Goal: Transaction & Acquisition: Purchase product/service

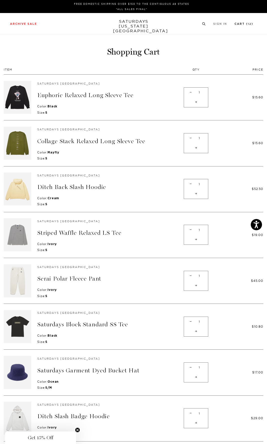
click at [240, 24] on link "Cart ( 12 )" at bounding box center [244, 24] width 19 height 3
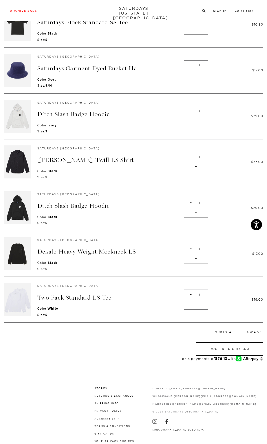
scroll to position [304, 0]
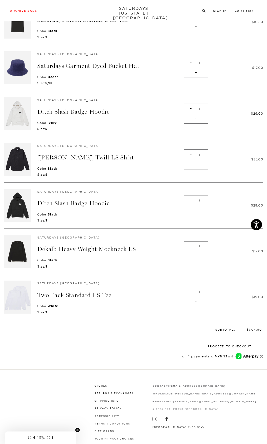
click at [213, 348] on button "Proceed to Checkout" at bounding box center [230, 346] width 68 height 13
